Goal: Task Accomplishment & Management: Manage account settings

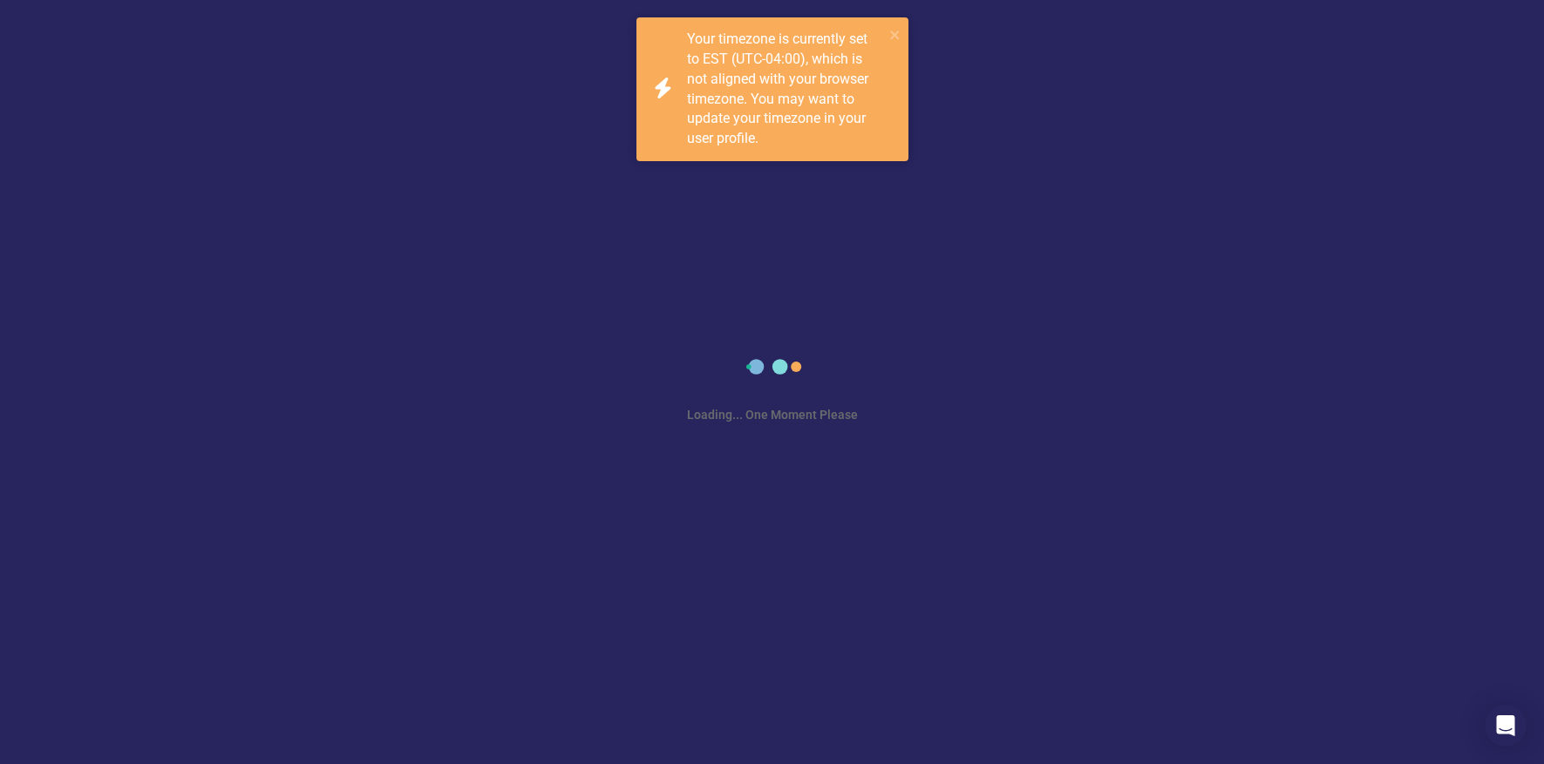
click at [648, 307] on div "Loading... One Moment Please" at bounding box center [772, 382] width 1544 height 764
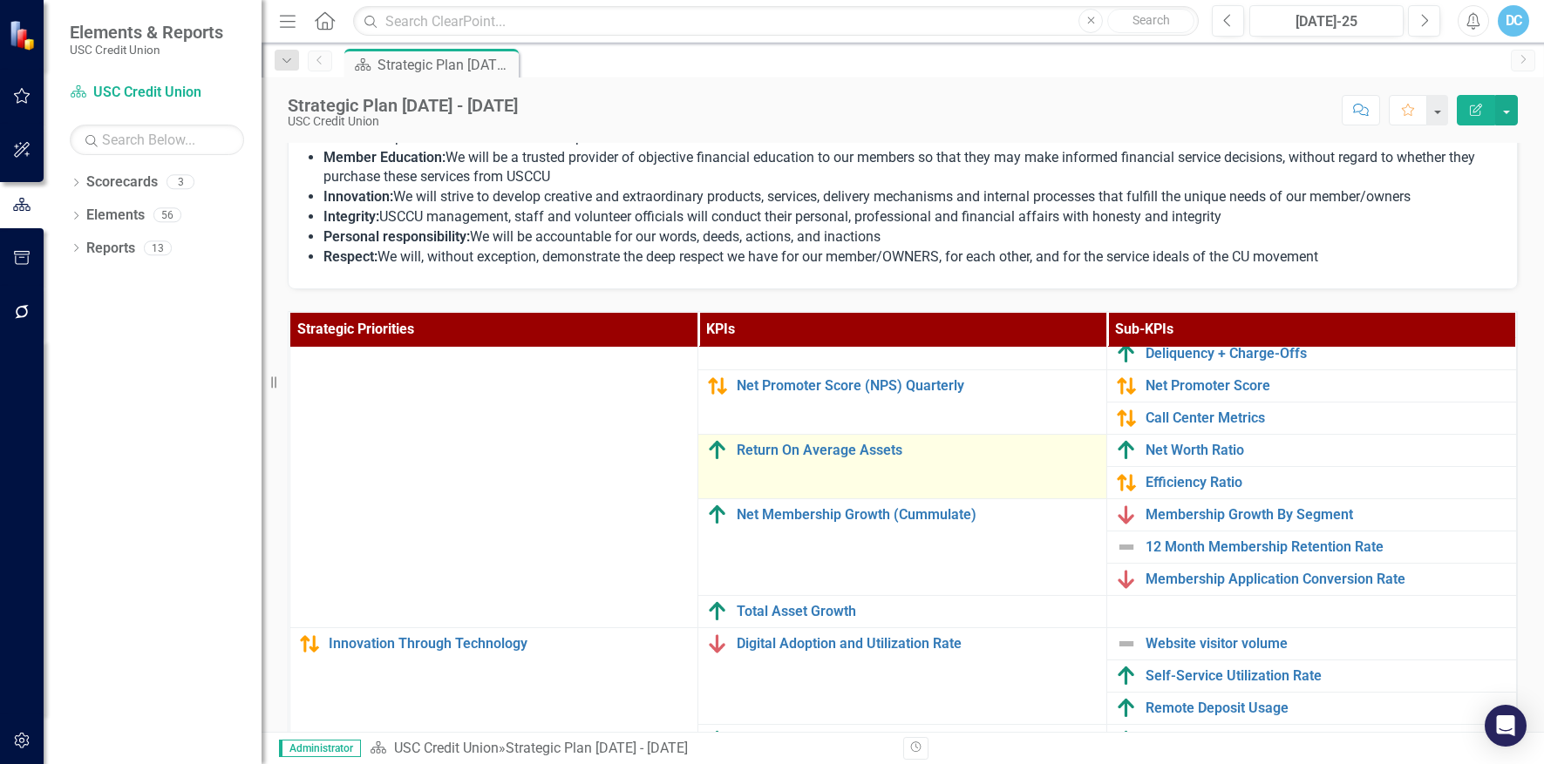
scroll to position [173, 0]
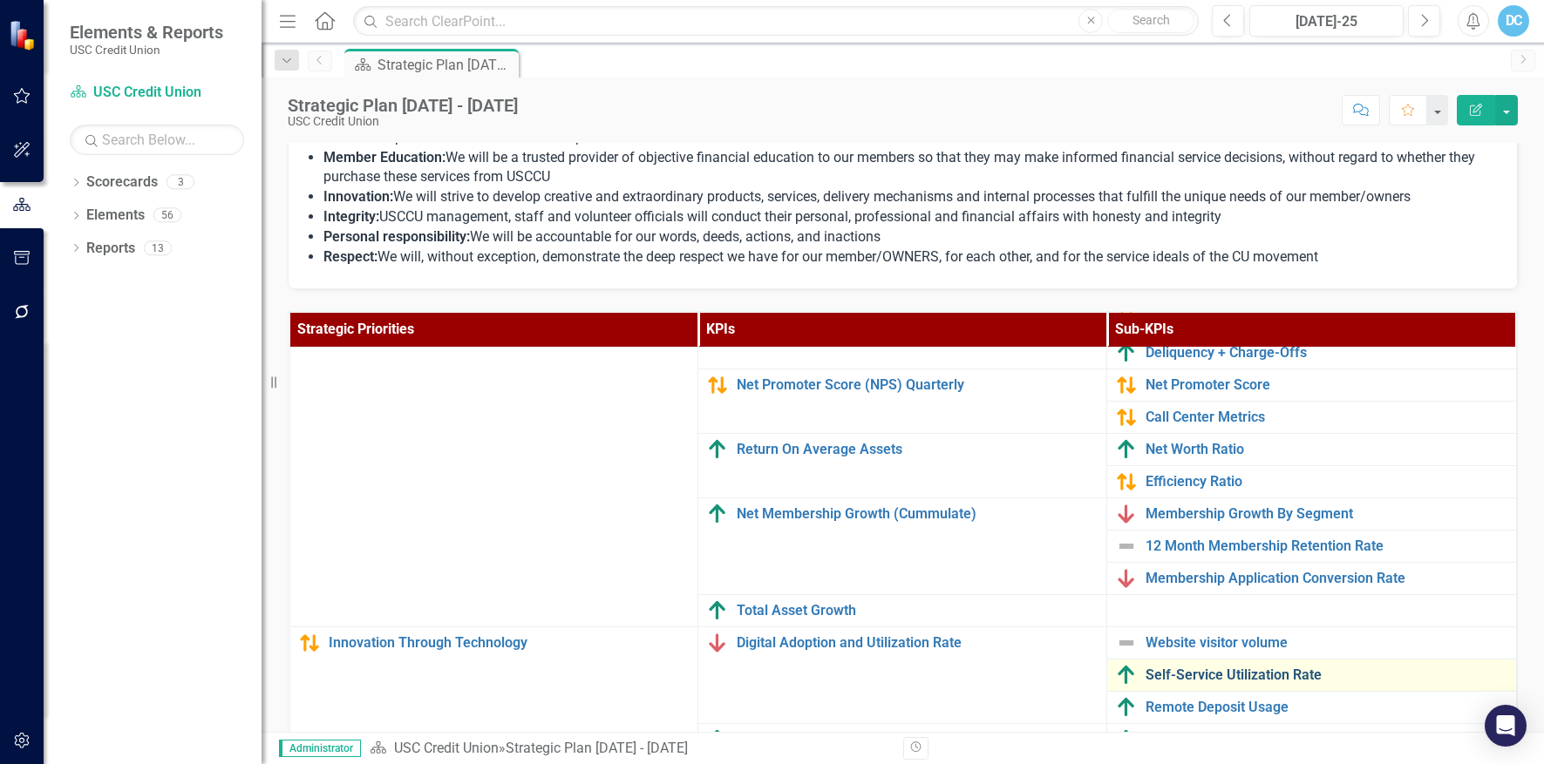
click at [1180, 675] on link "Self-Service Utilization Rate" at bounding box center [1325, 676] width 361 height 16
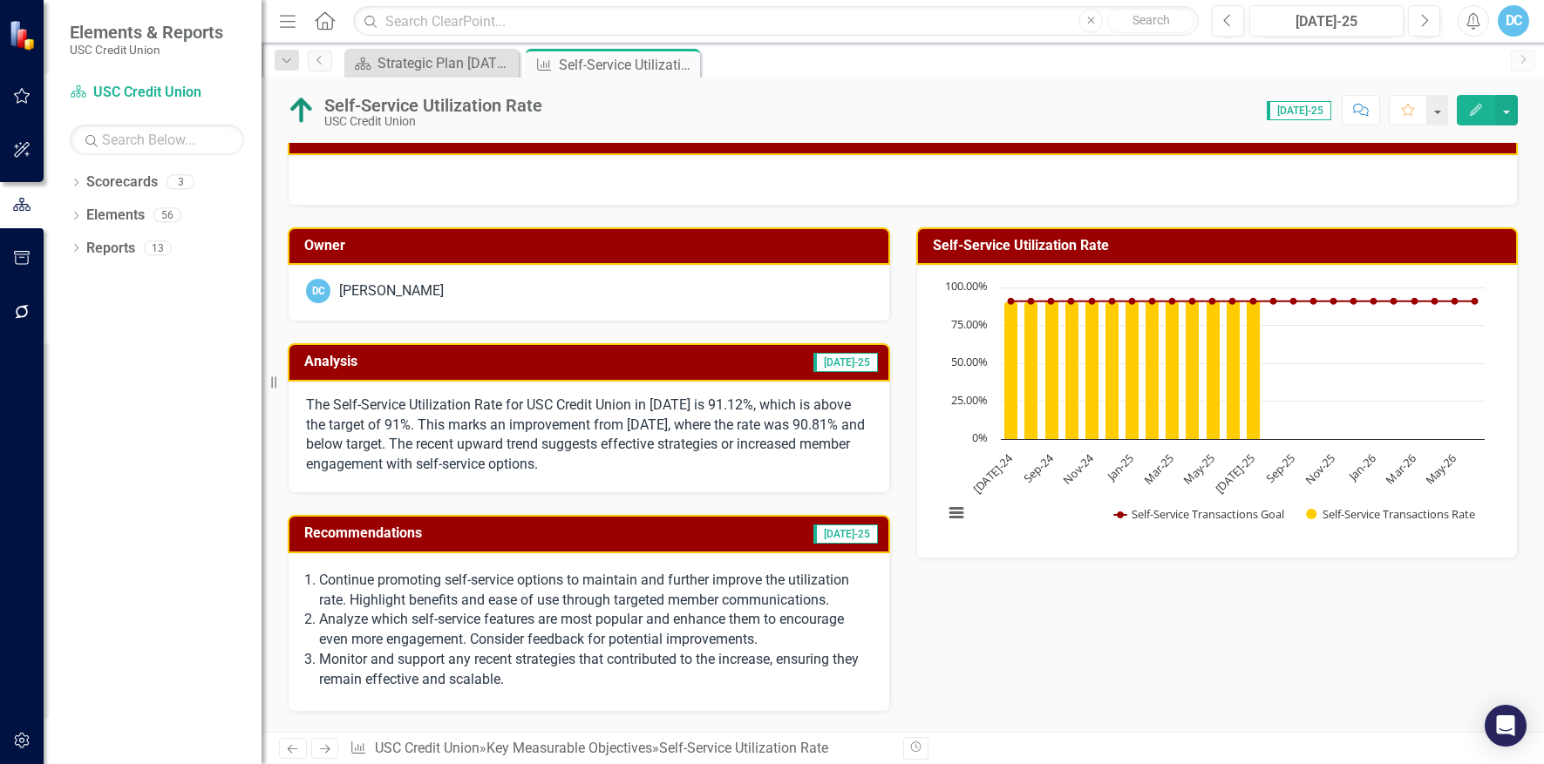
scroll to position [16, 0]
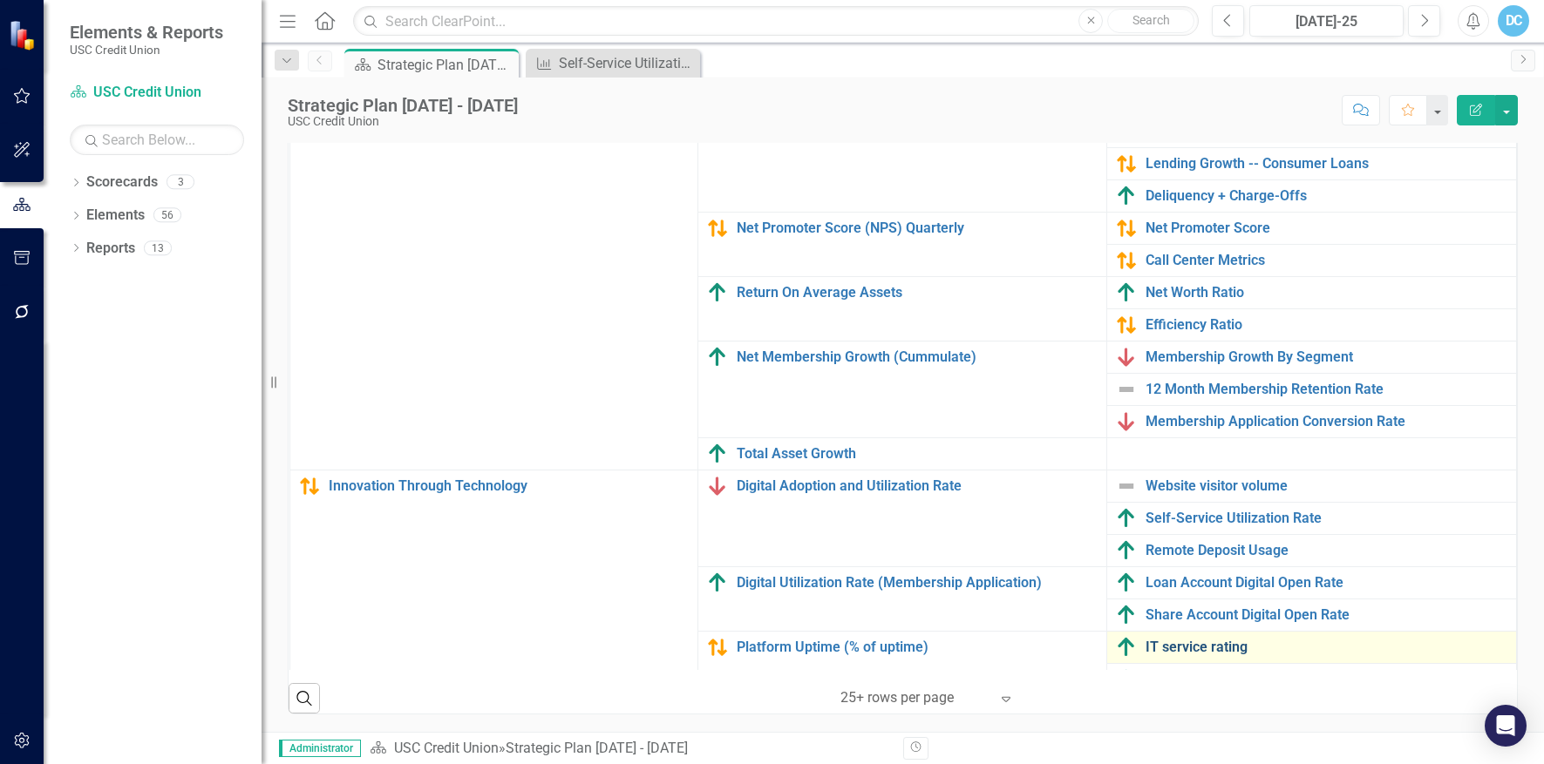
scroll to position [173, 0]
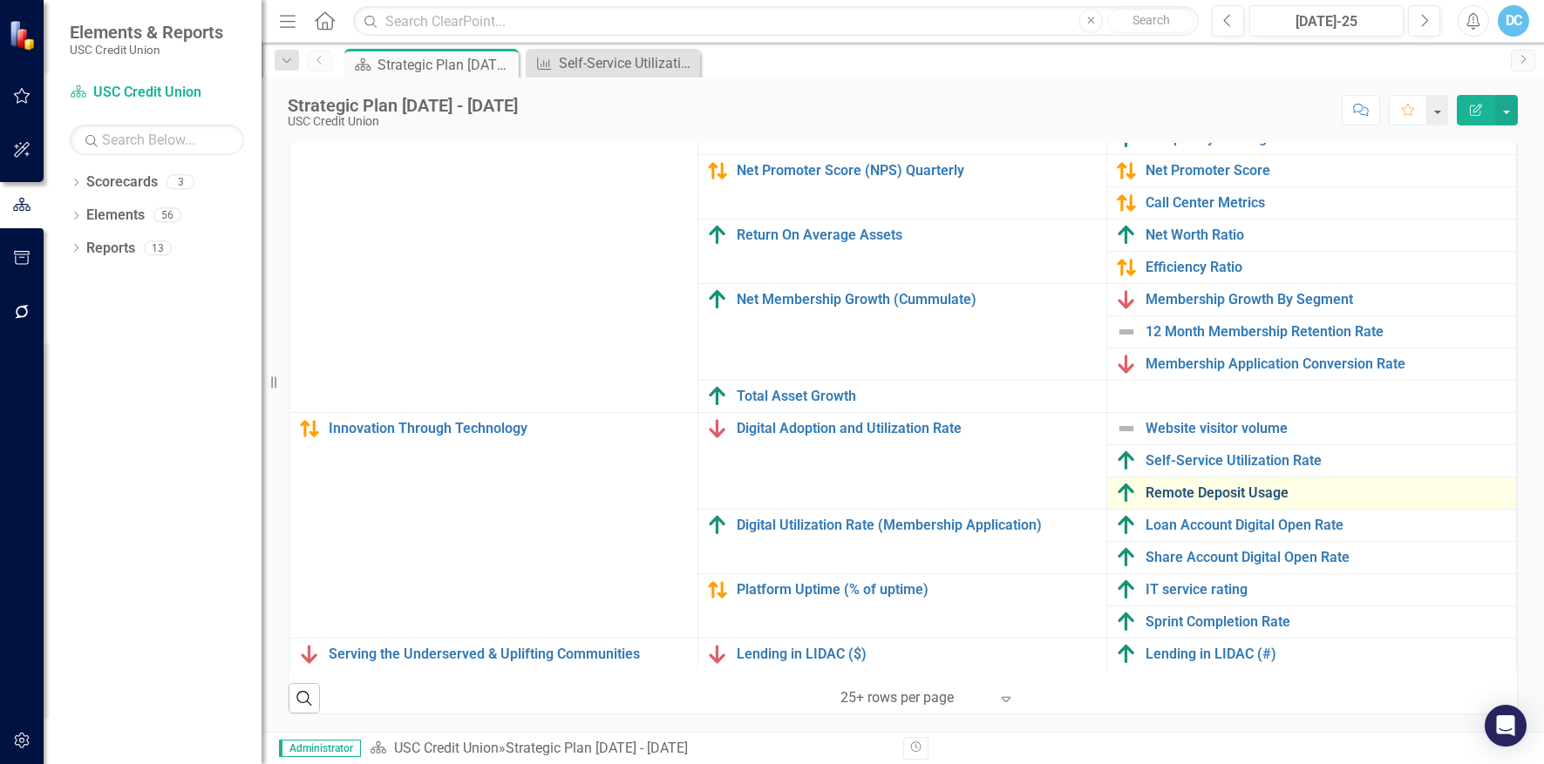
click at [1227, 493] on link "Remote Deposit Usage" at bounding box center [1325, 494] width 361 height 16
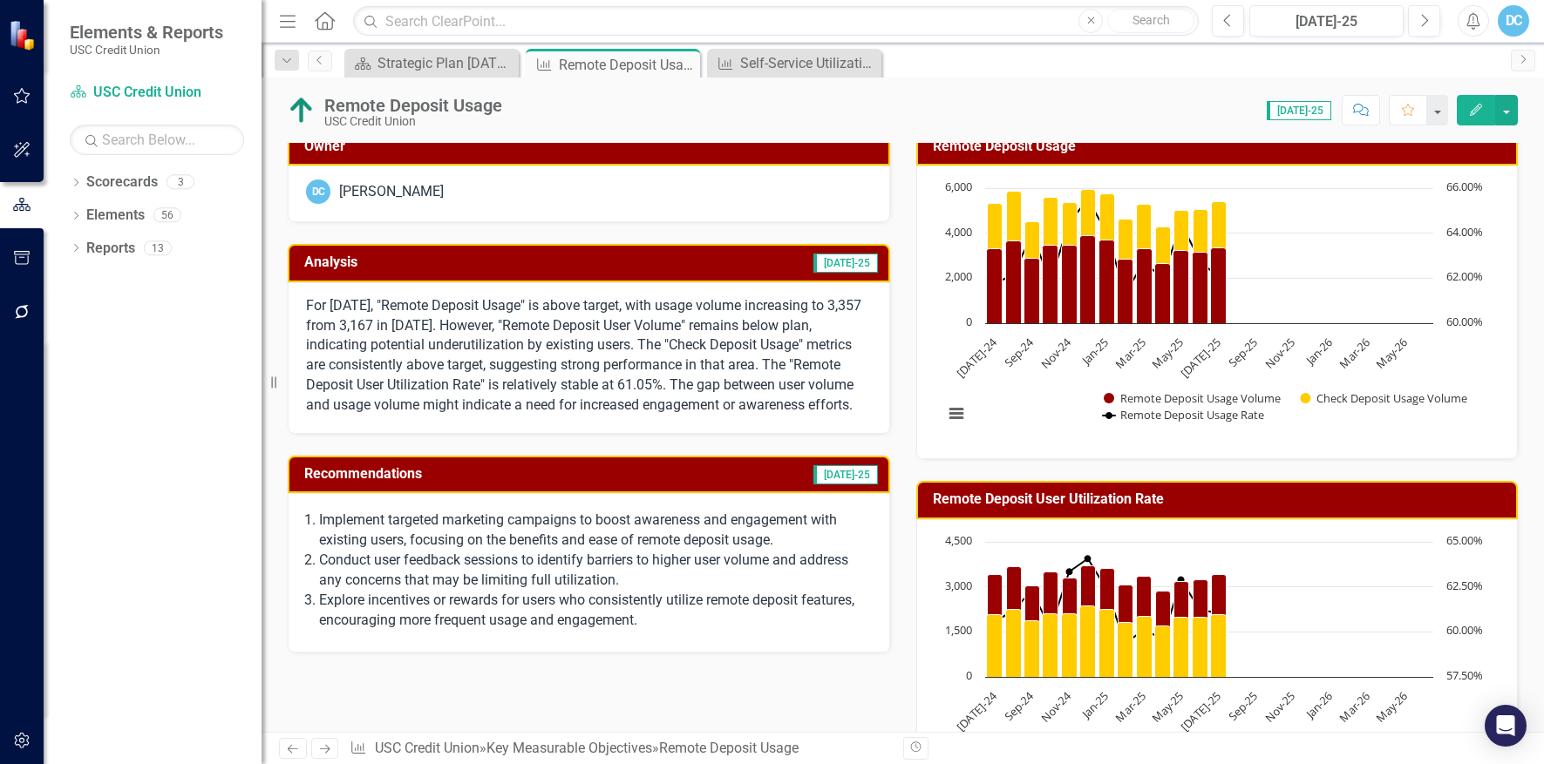
scroll to position [87, 0]
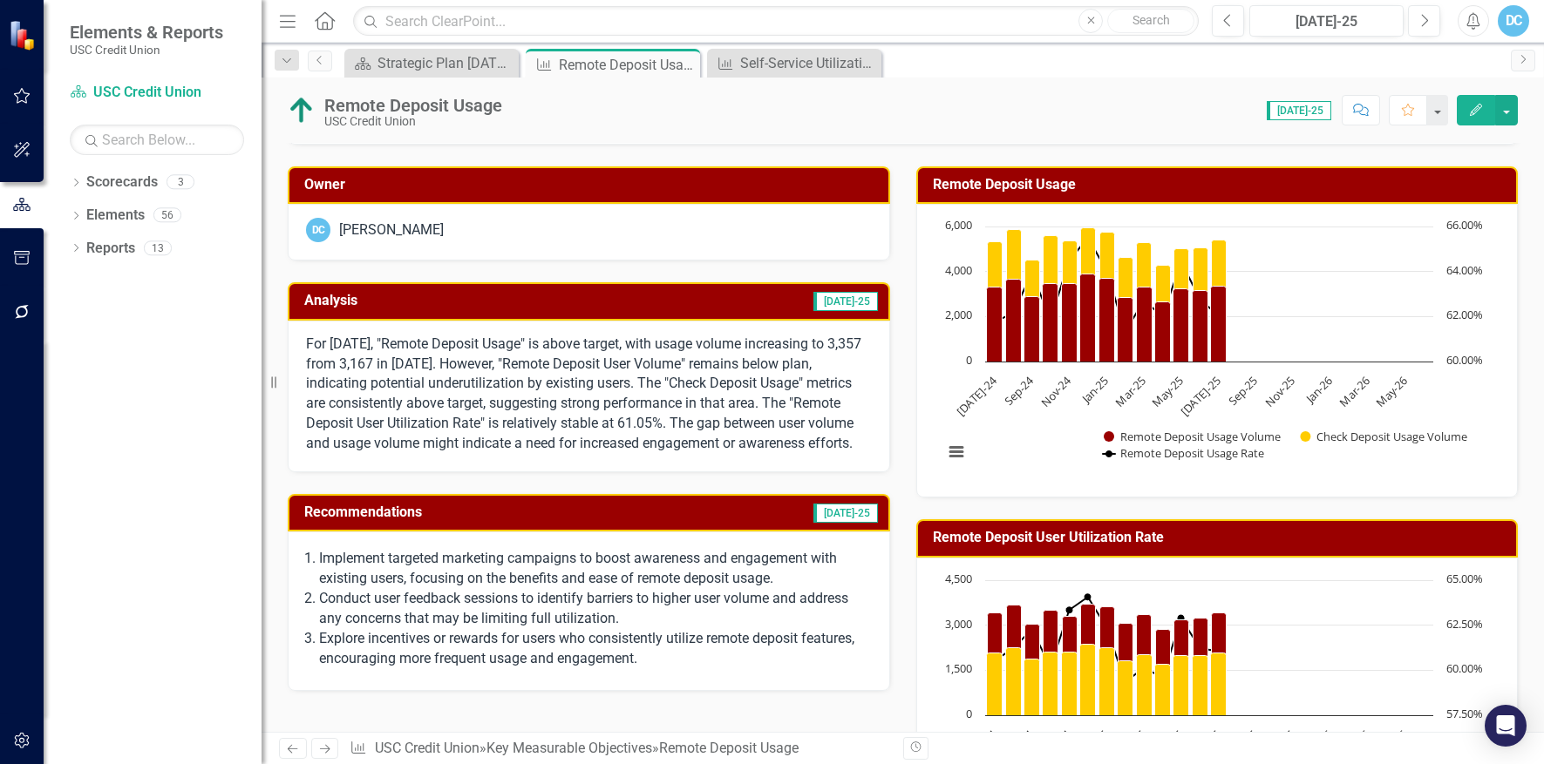
click at [861, 523] on span "[DATE]-25" at bounding box center [845, 513] width 65 height 19
click at [812, 565] on div "Implement targeted marketing campaigns to boost awareness and engagement with e…" at bounding box center [589, 611] width 602 height 159
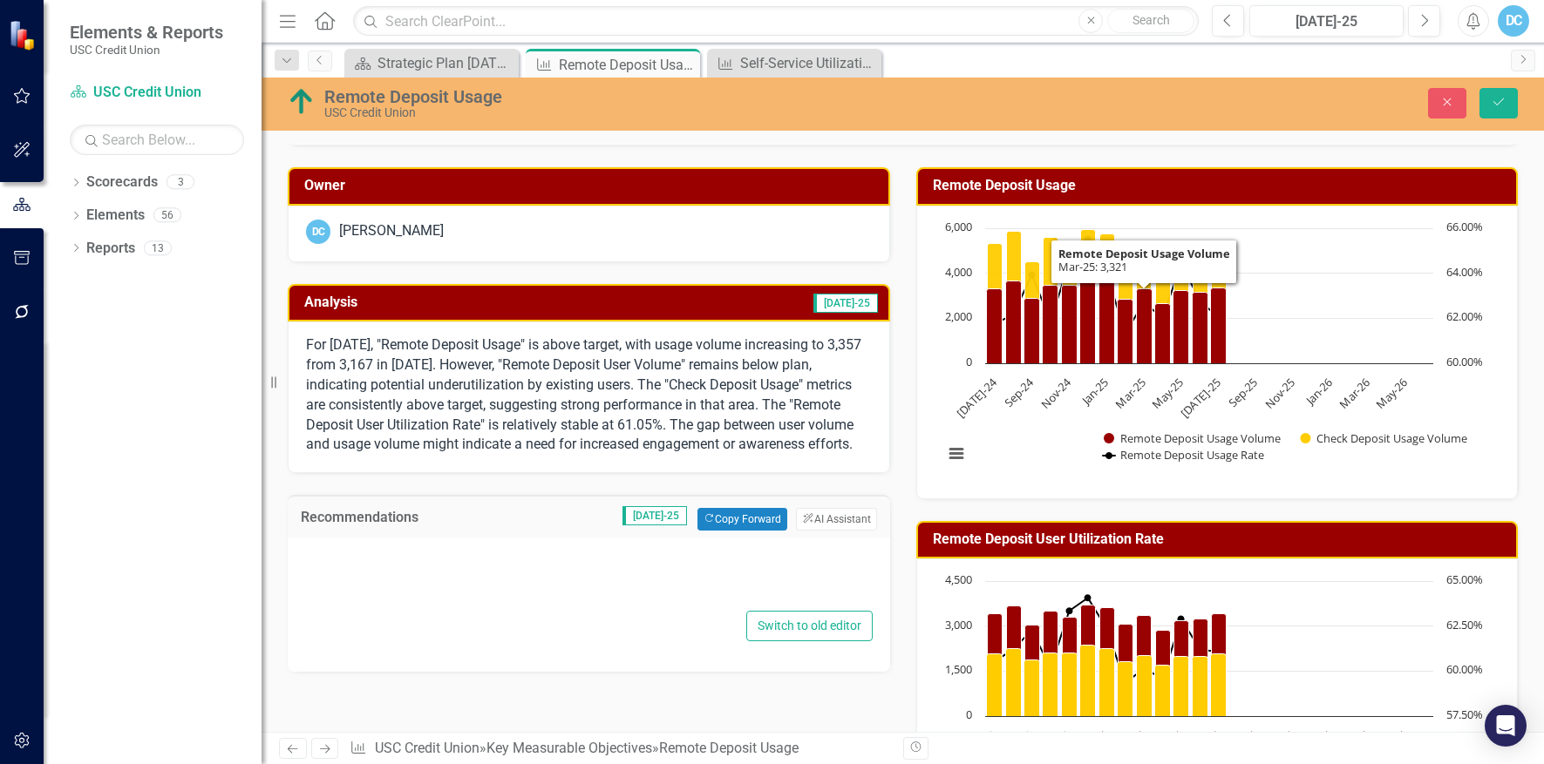
type textarea "<ol> <li> <p>Implement targeted marketing campaigns to boost awareness and enga…"
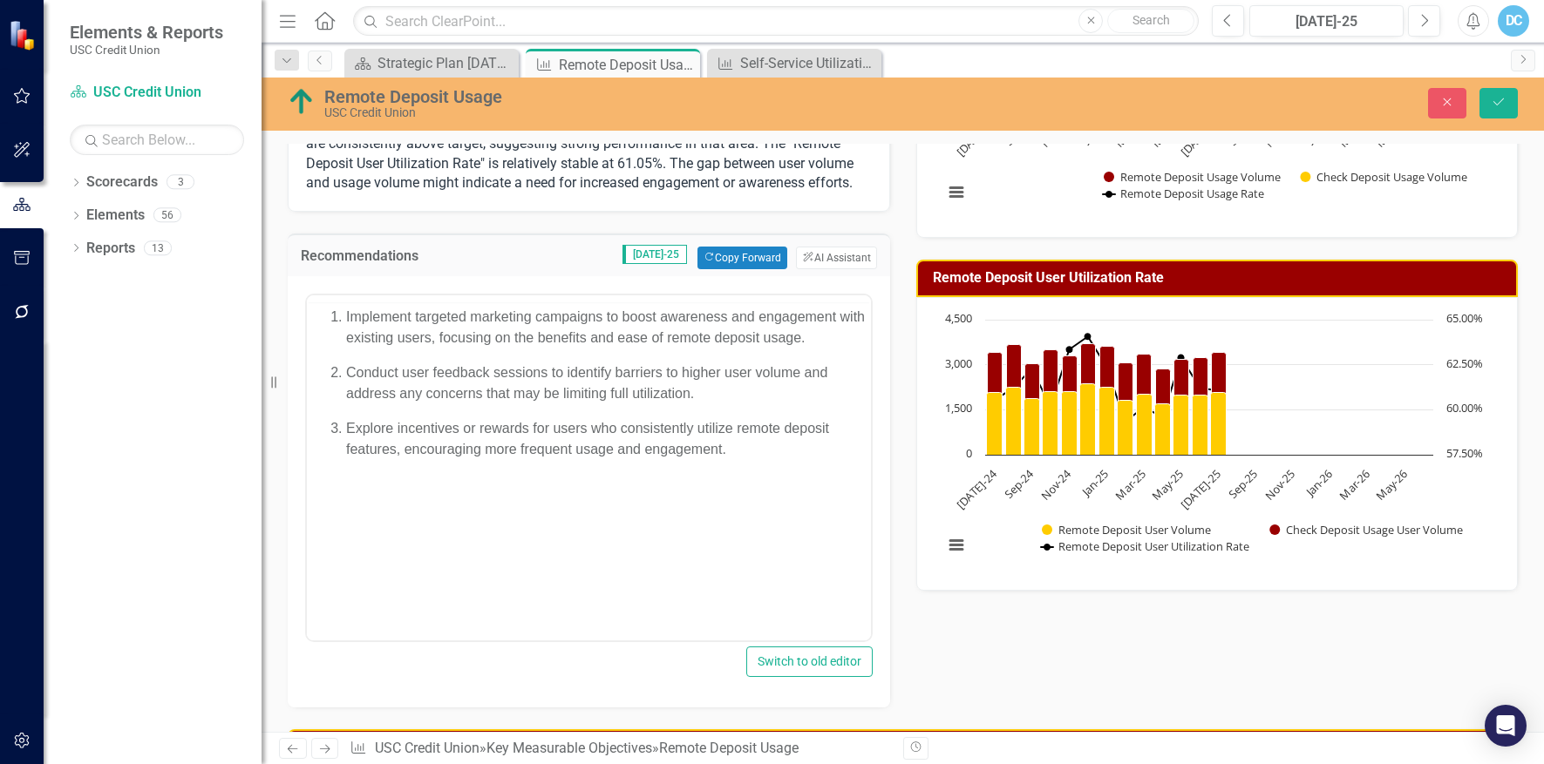
scroll to position [0, 0]
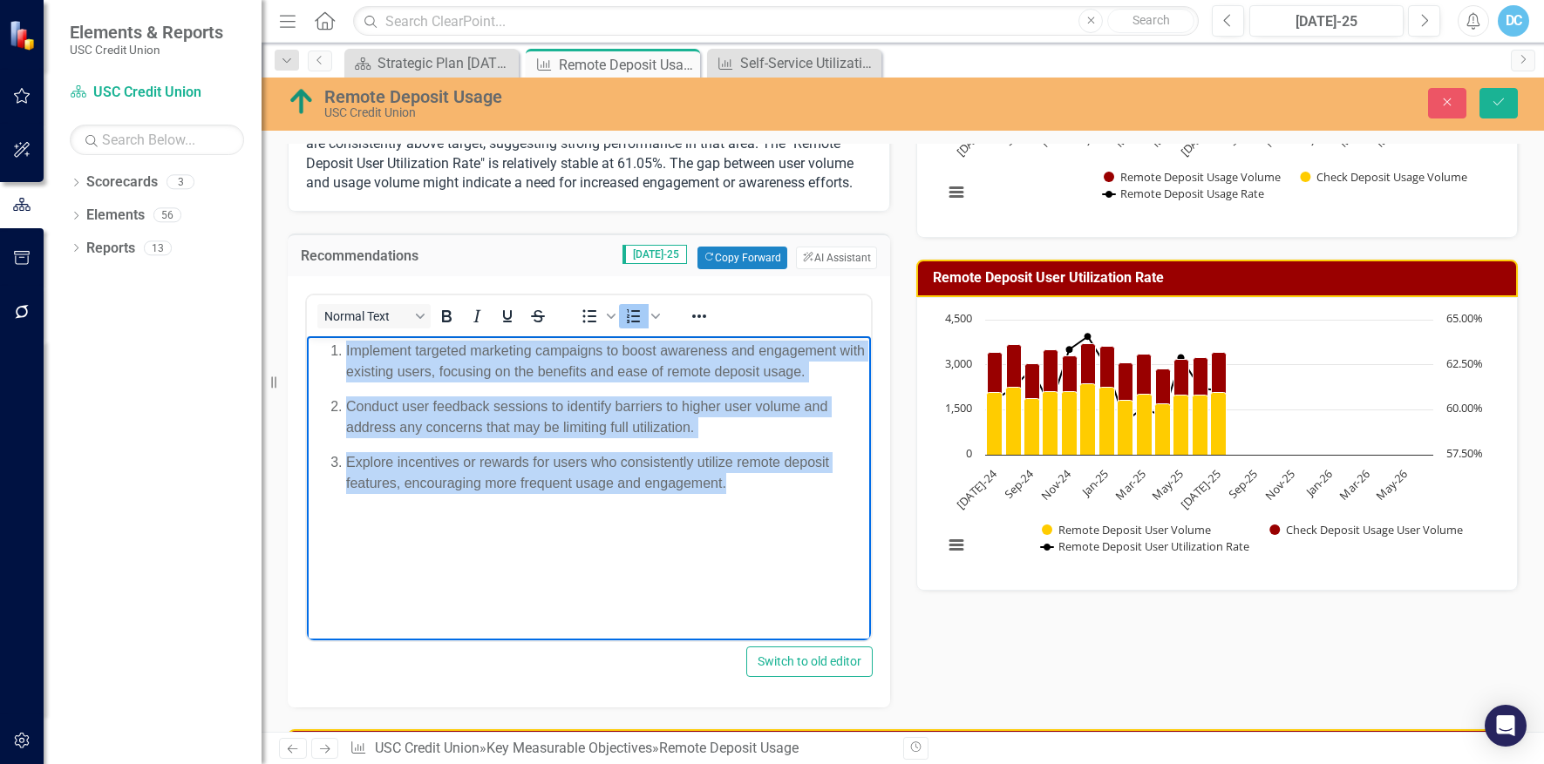
drag, startPoint x: 736, startPoint y: 533, endPoint x: 146, endPoint y: 347, distance: 618.9
click at [307, 347] on html "Implement targeted marketing campaigns to boost awareness and engagement with e…" at bounding box center [589, 467] width 564 height 262
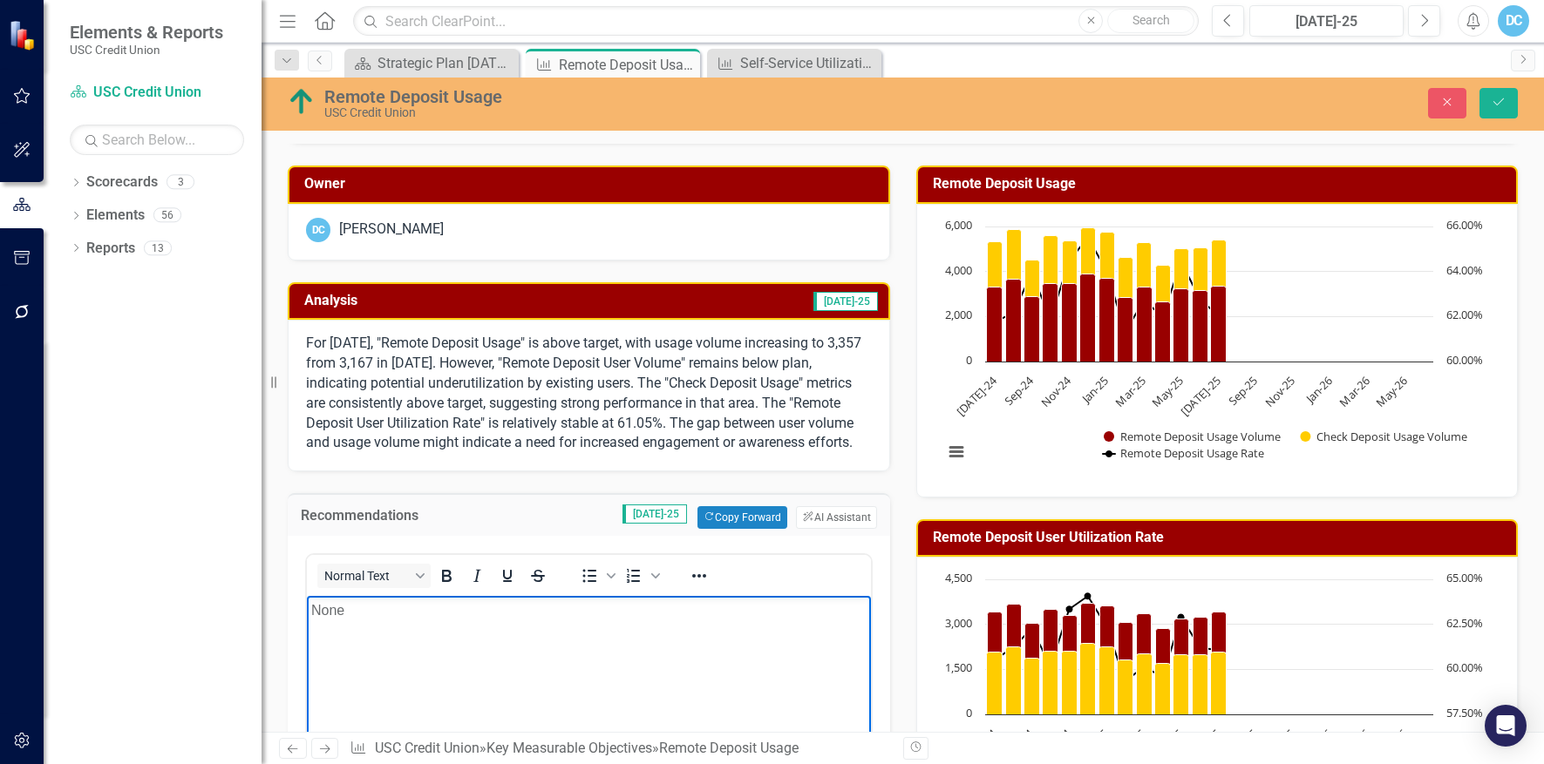
scroll to position [87, 0]
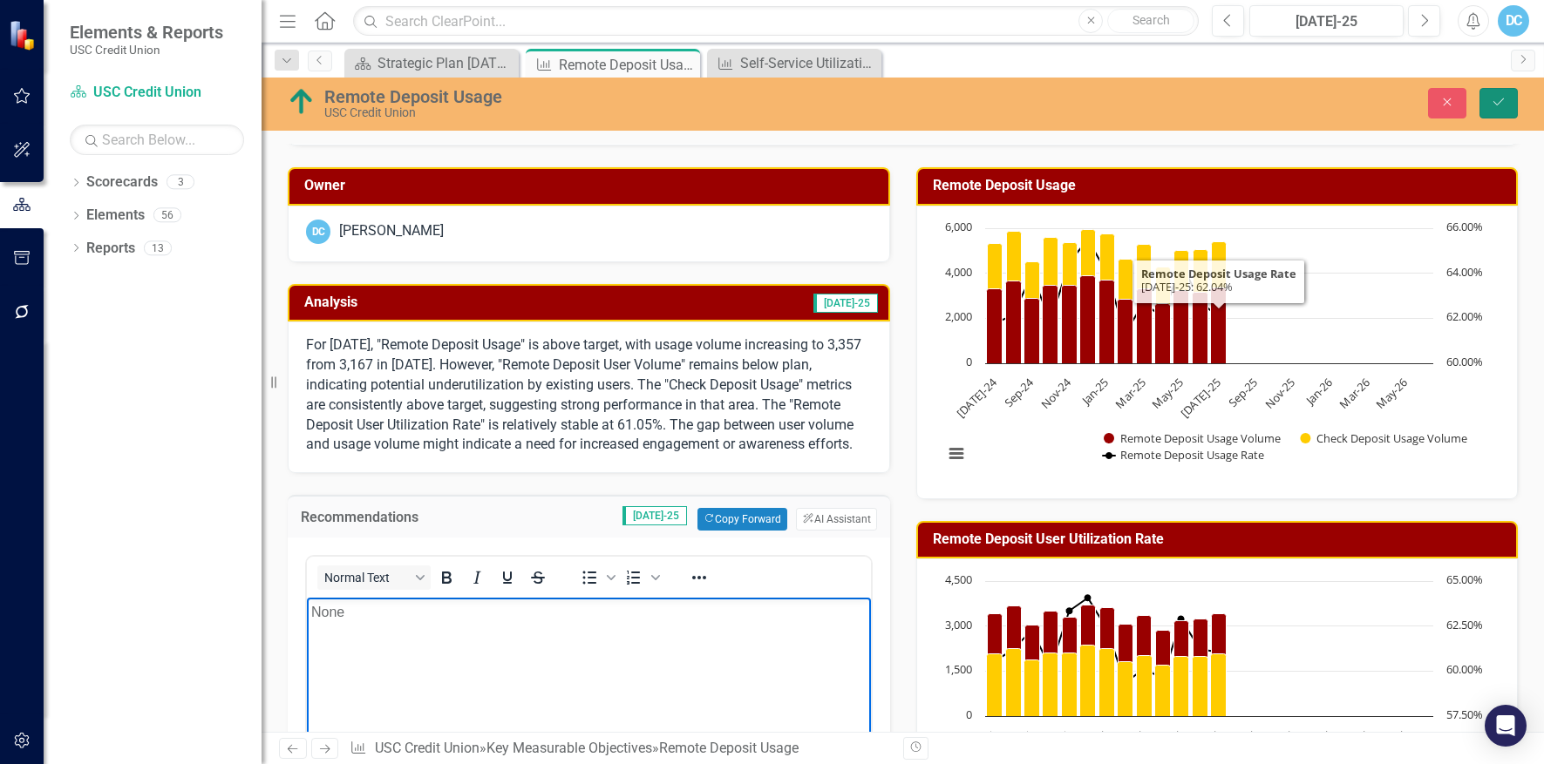
click at [1490, 118] on button "Save" at bounding box center [1498, 103] width 38 height 31
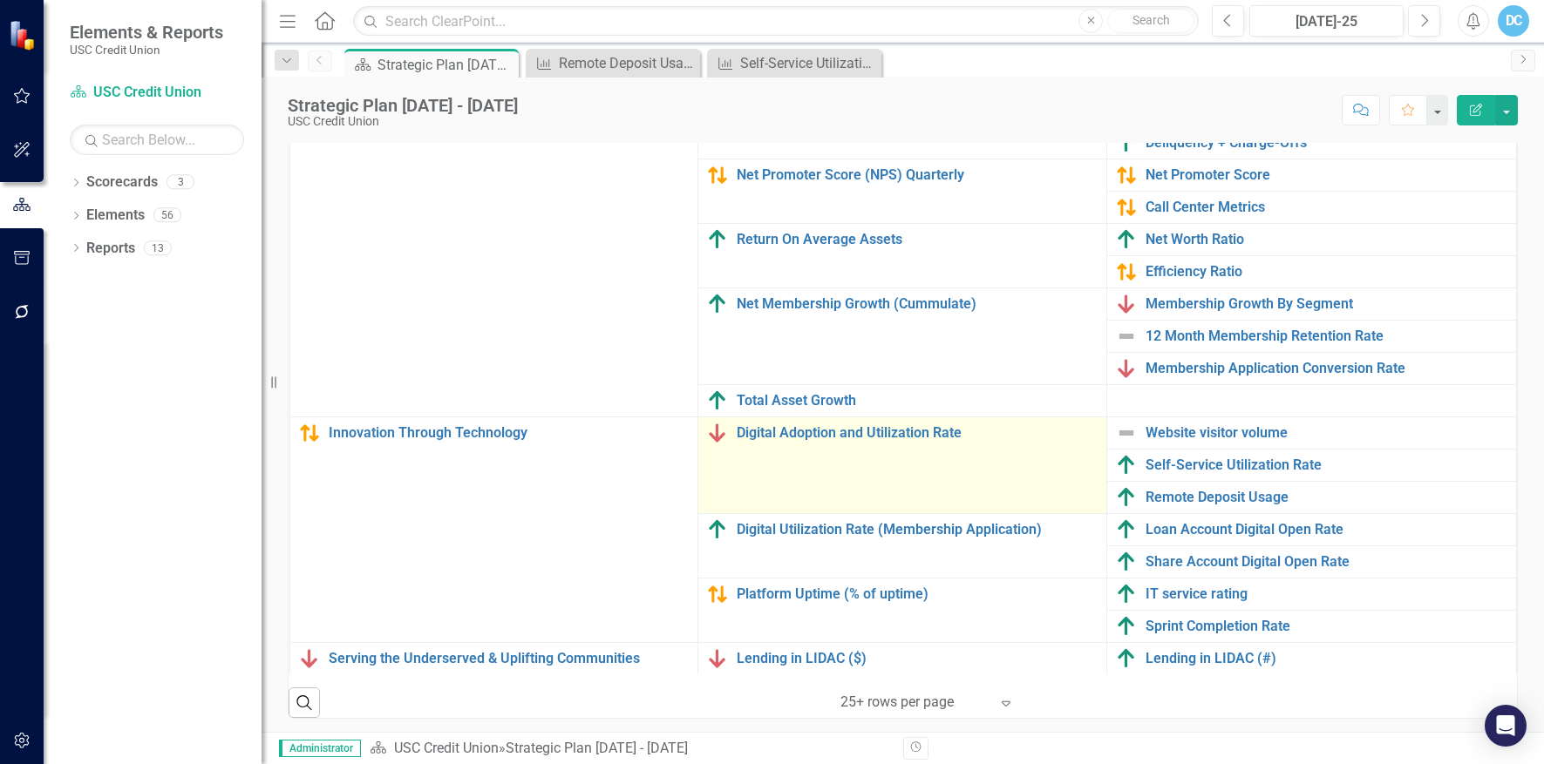
scroll to position [563, 0]
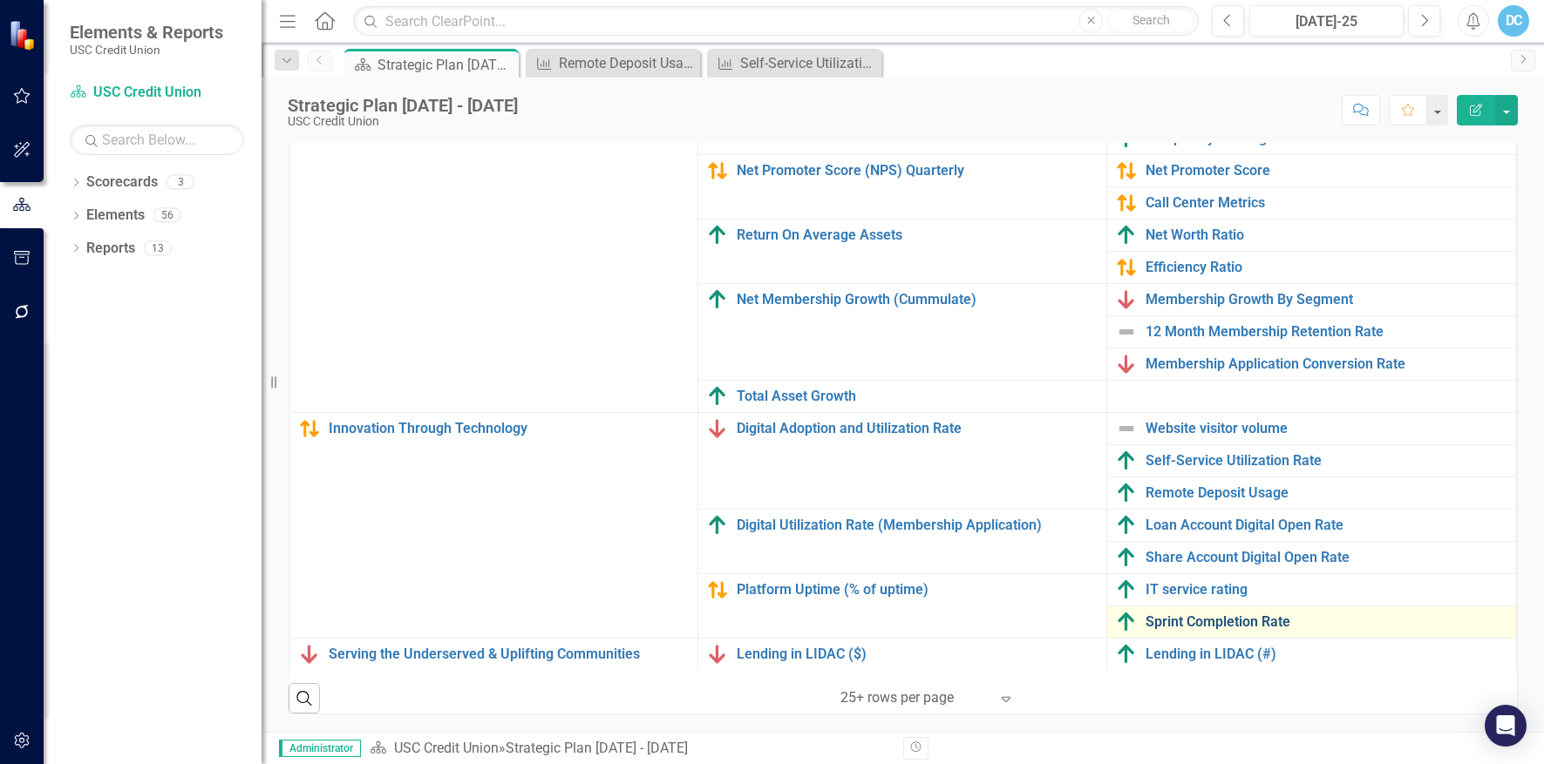
click at [1179, 617] on link "Sprint Completion Rate" at bounding box center [1325, 623] width 361 height 16
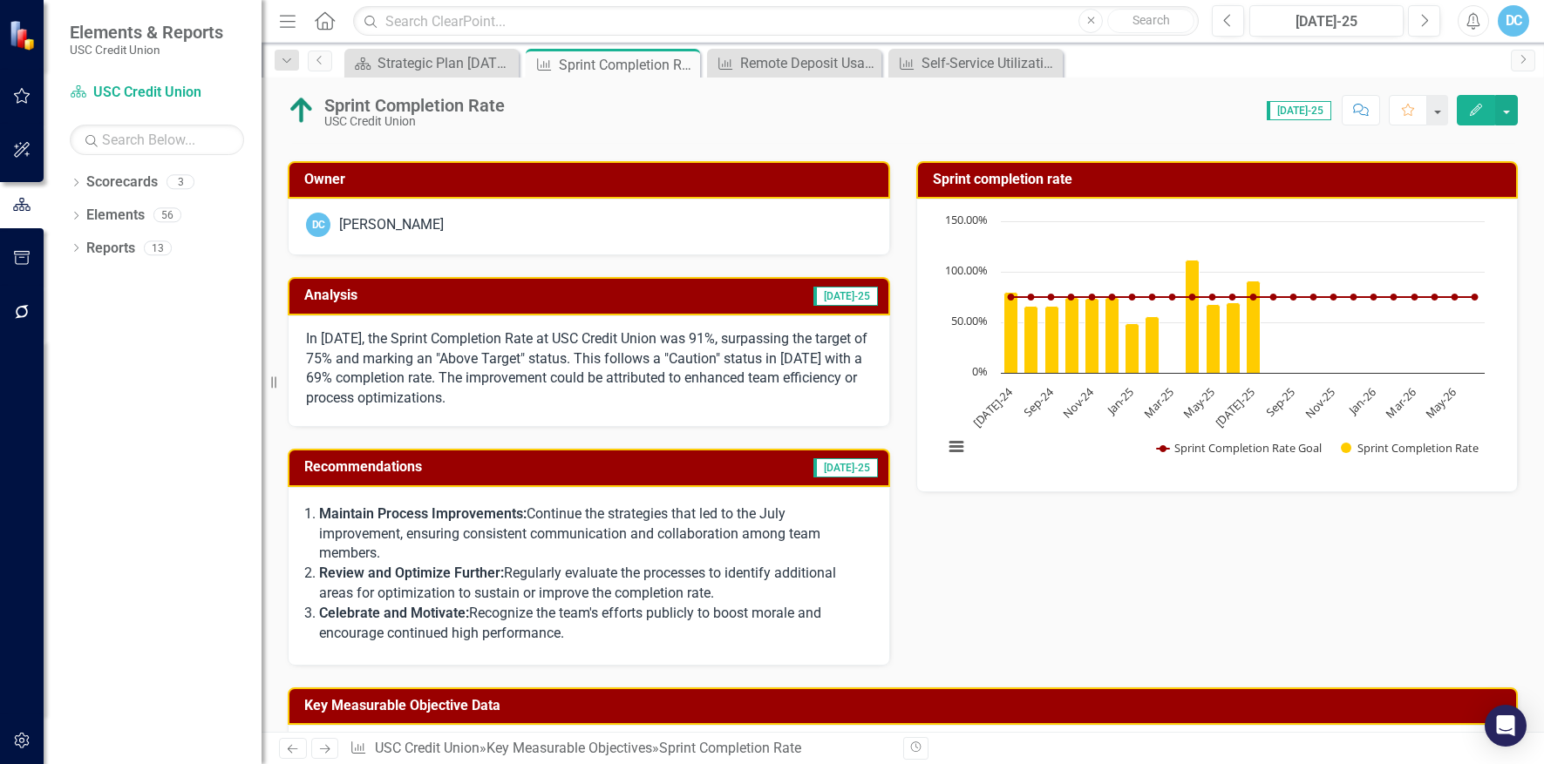
scroll to position [87, 0]
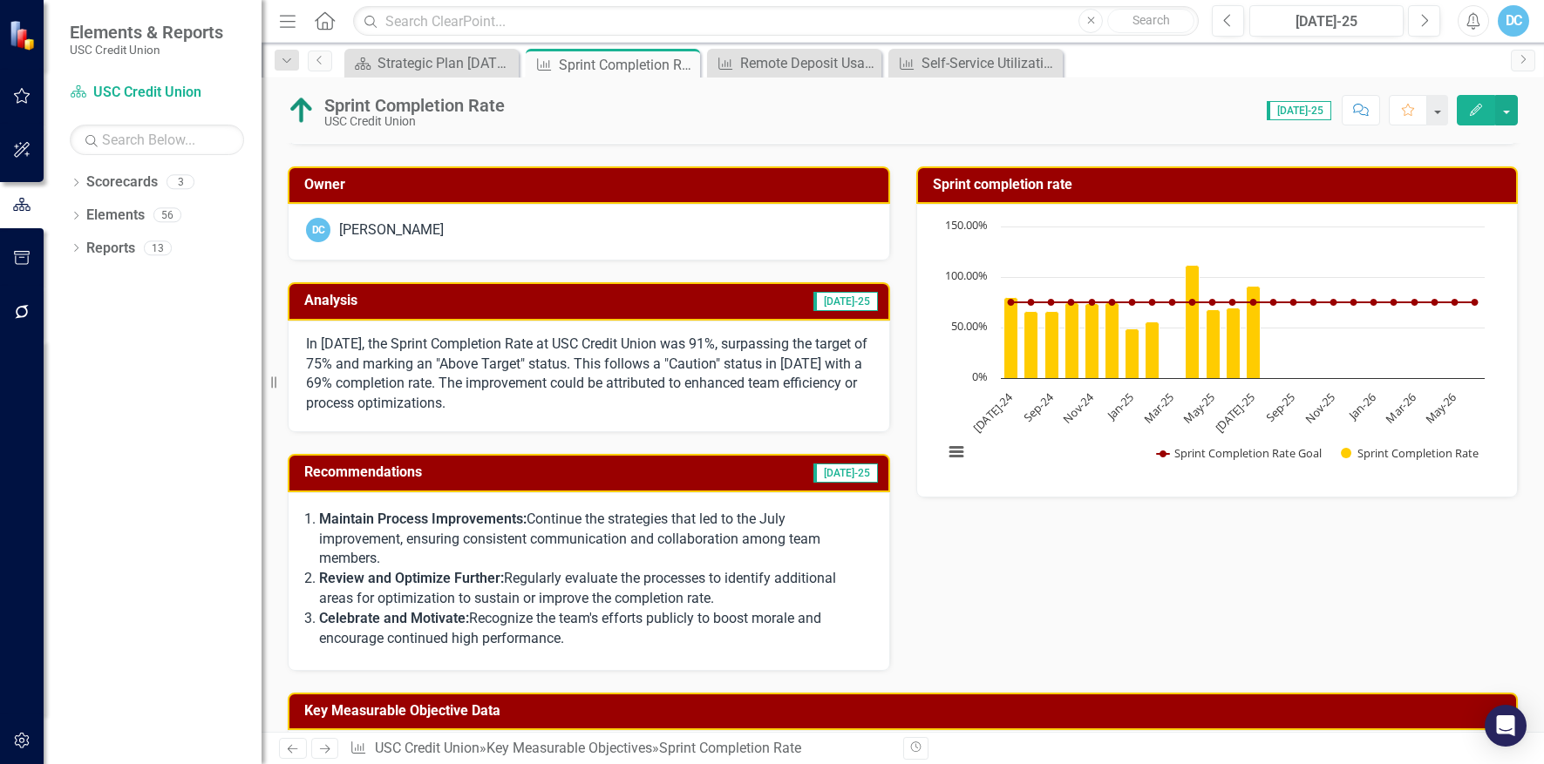
click at [1486, 110] on button "Edit" at bounding box center [1476, 110] width 38 height 31
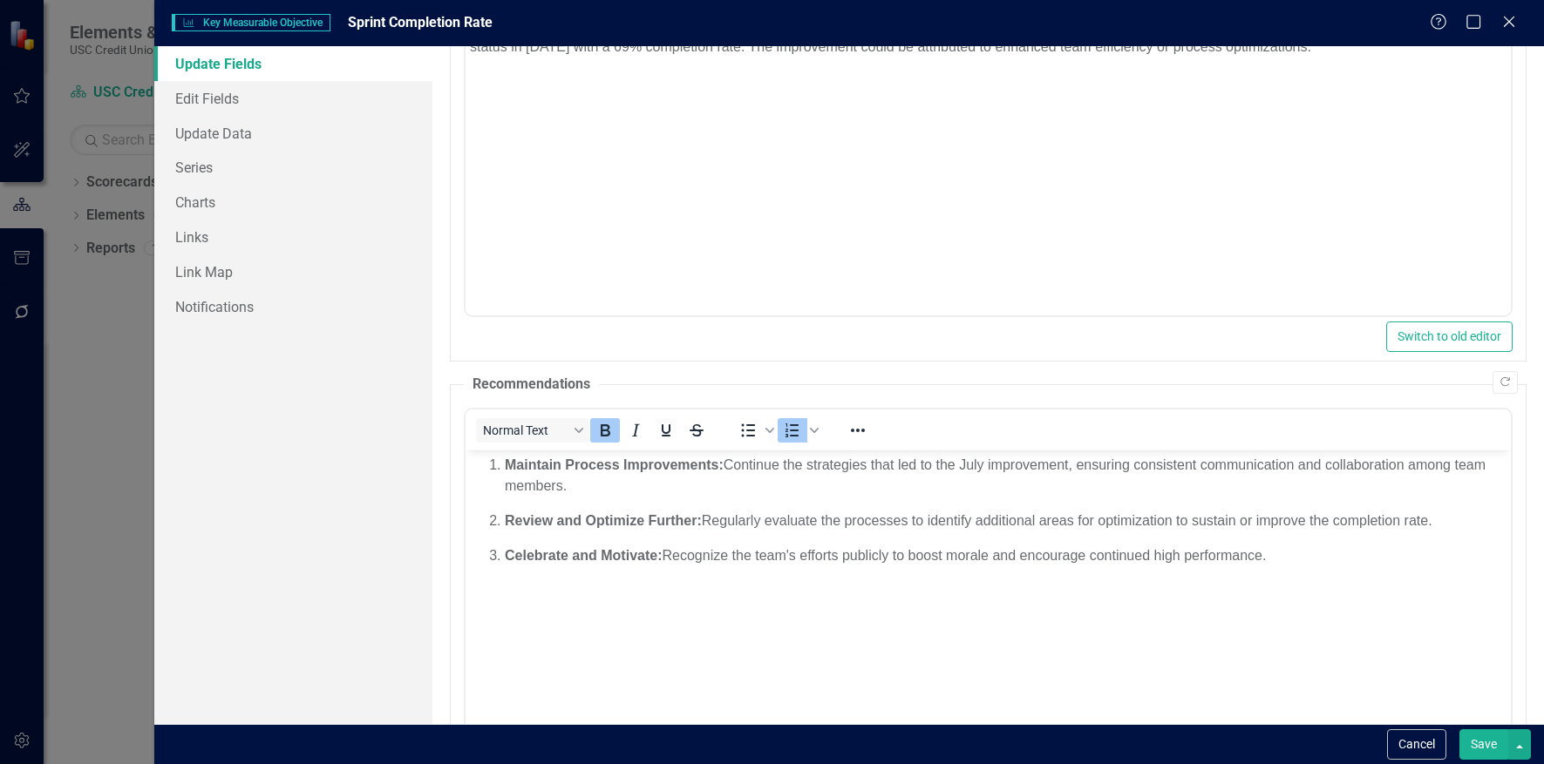
scroll to position [262, 0]
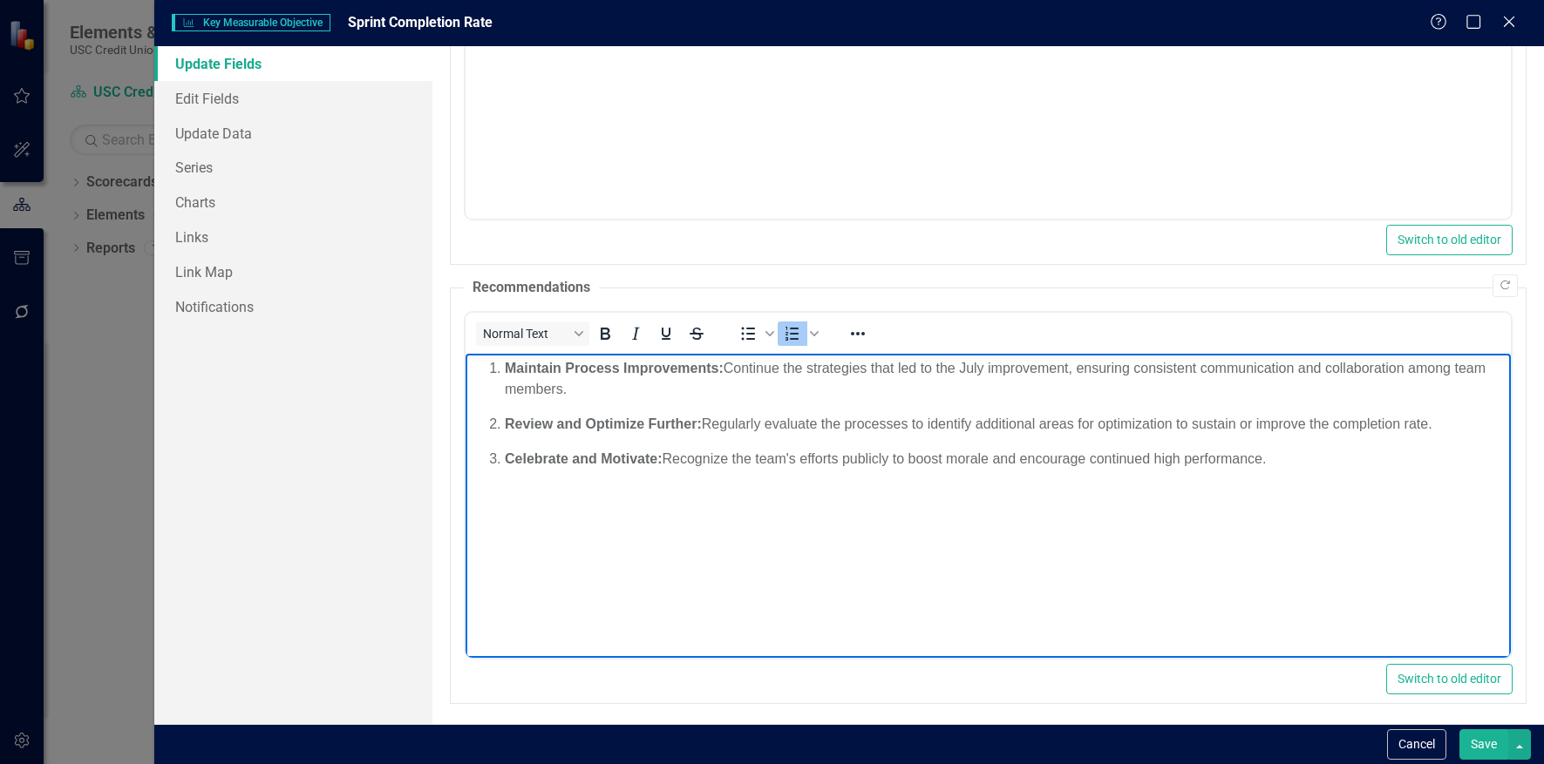
click at [1212, 520] on body "Maintain Process Improvements: Continue the strategies that led to the July imp…" at bounding box center [987, 484] width 1045 height 262
drag, startPoint x: 1295, startPoint y: 492, endPoint x: 205, endPoint y: 339, distance: 1101.1
click at [465, 353] on html "Maintain Process Improvements: Continue the strategies that led to the July imp…" at bounding box center [987, 484] width 1045 height 262
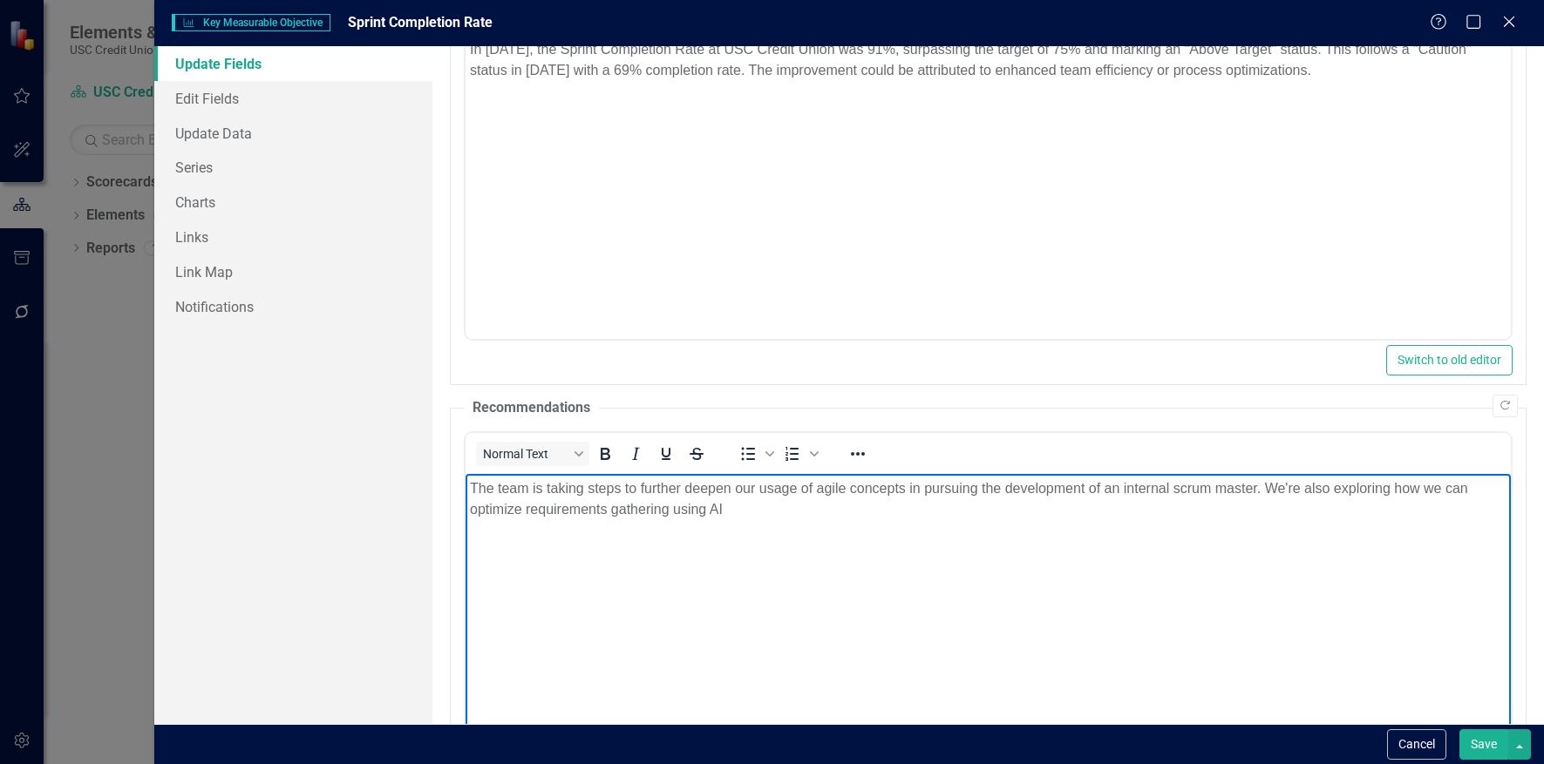
scroll to position [268, 0]
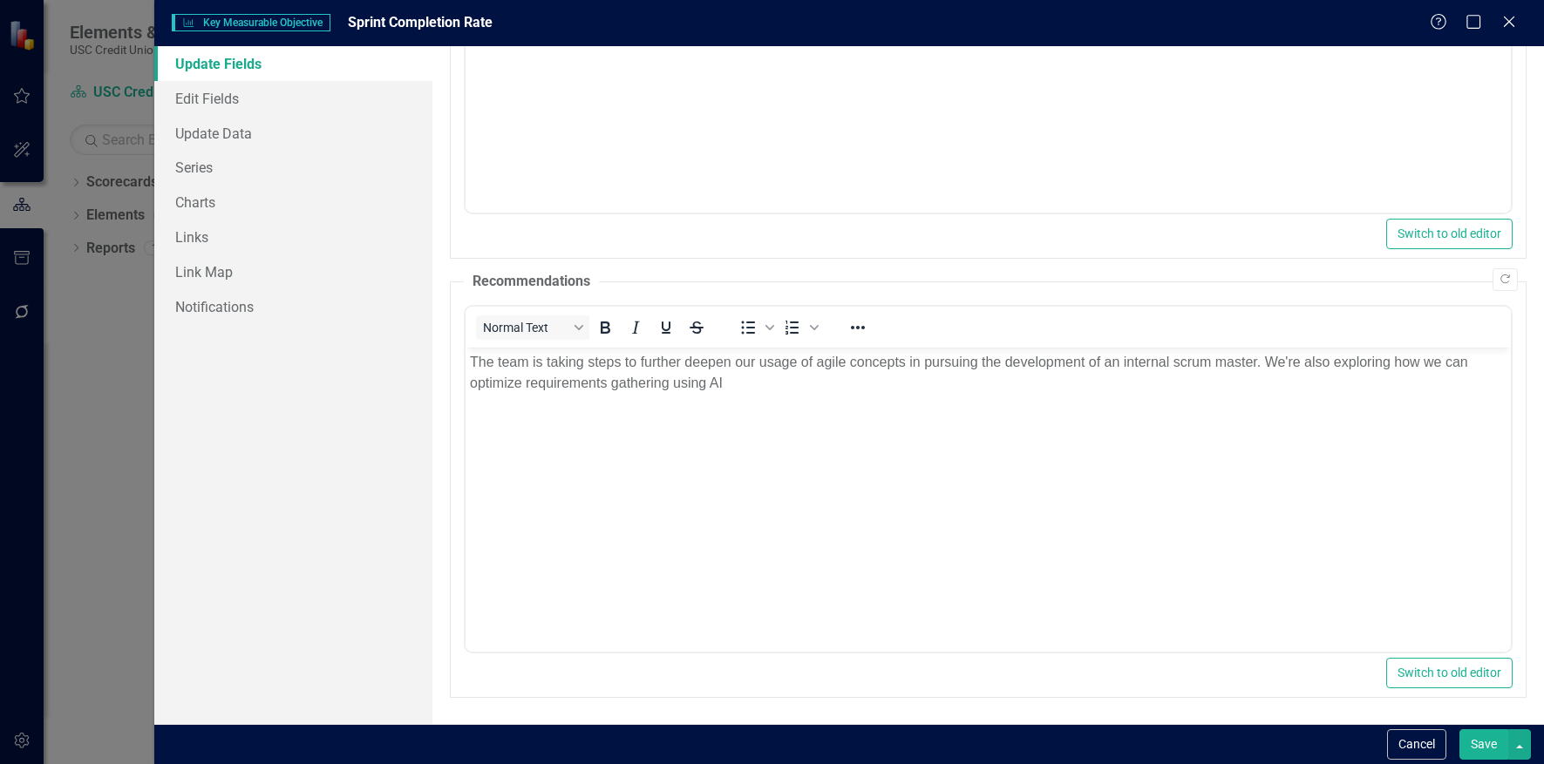
click at [1489, 744] on button "Save" at bounding box center [1483, 745] width 49 height 31
